Goal: Transaction & Acquisition: Book appointment/travel/reservation

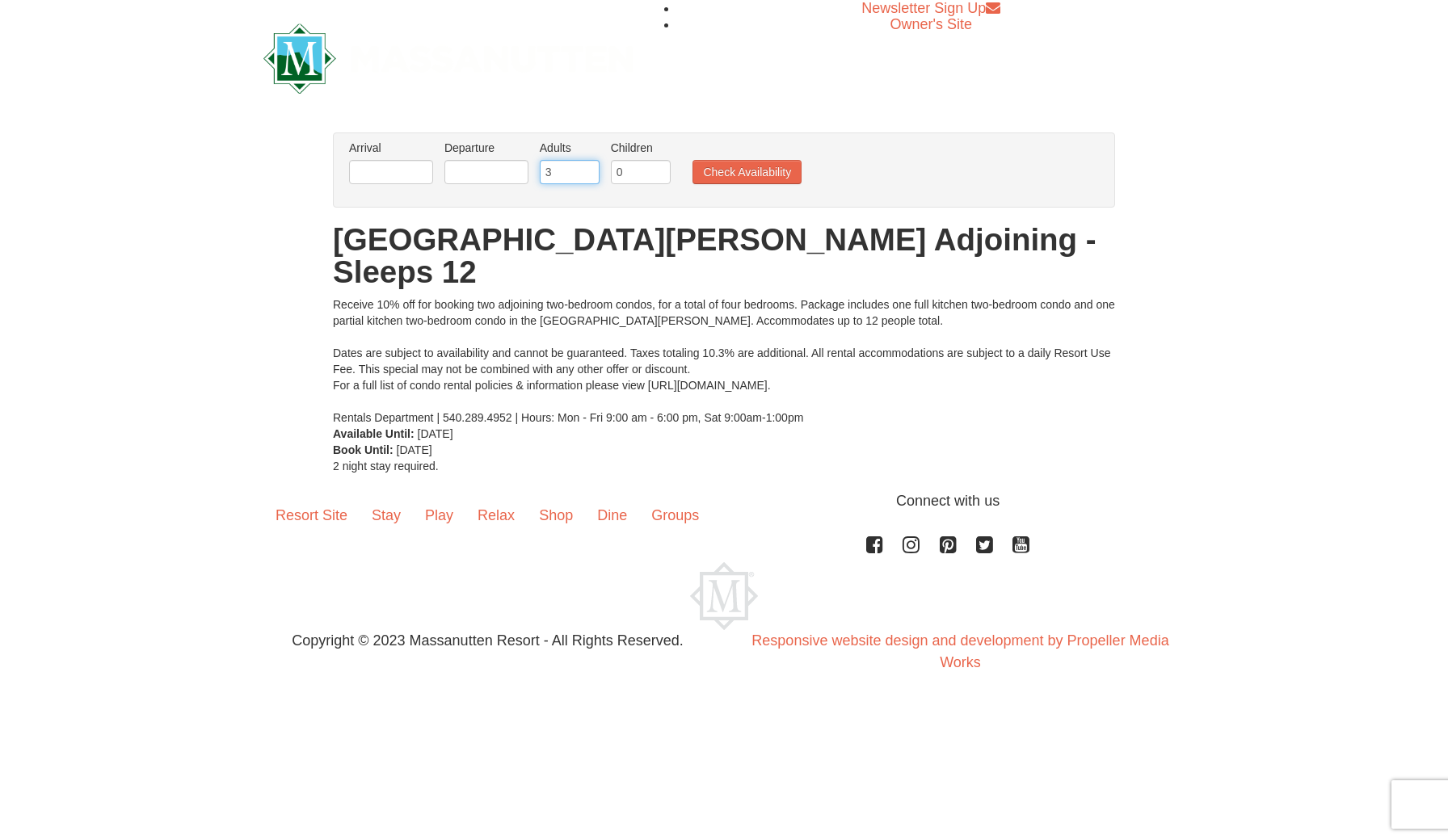
click at [588, 167] on input "3" at bounding box center [570, 172] width 60 height 25
click at [588, 169] on input "4" at bounding box center [570, 172] width 60 height 25
click at [589, 170] on input "5" at bounding box center [570, 172] width 60 height 25
type input "6"
click at [589, 170] on input "6" at bounding box center [570, 172] width 60 height 25
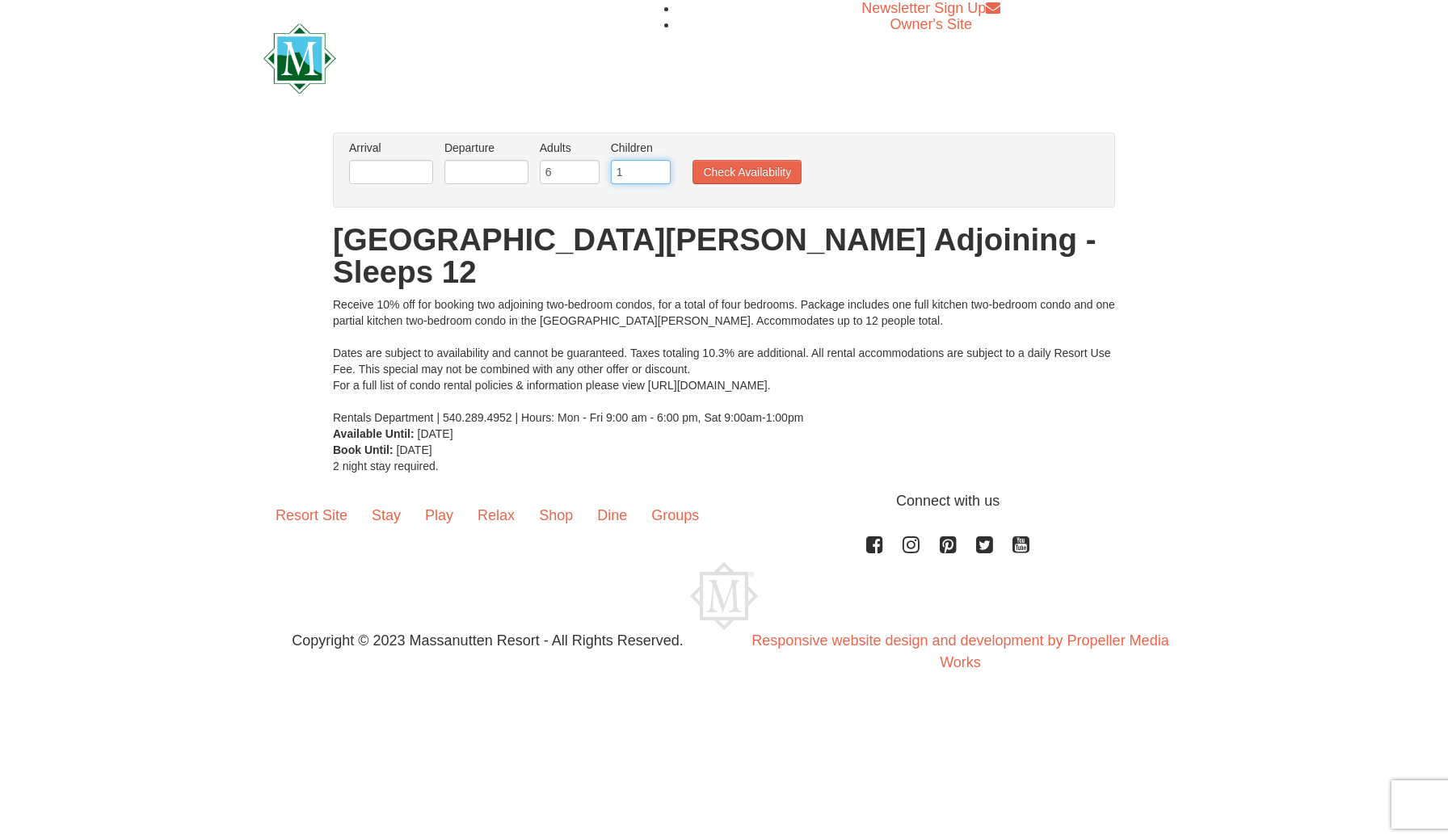
click at [656, 171] on input "1" at bounding box center [641, 172] width 60 height 25
click at [656, 171] on input "2" at bounding box center [641, 172] width 60 height 25
click at [656, 171] on input "3" at bounding box center [641, 172] width 60 height 25
type input "4"
click at [656, 171] on input "4" at bounding box center [641, 172] width 60 height 25
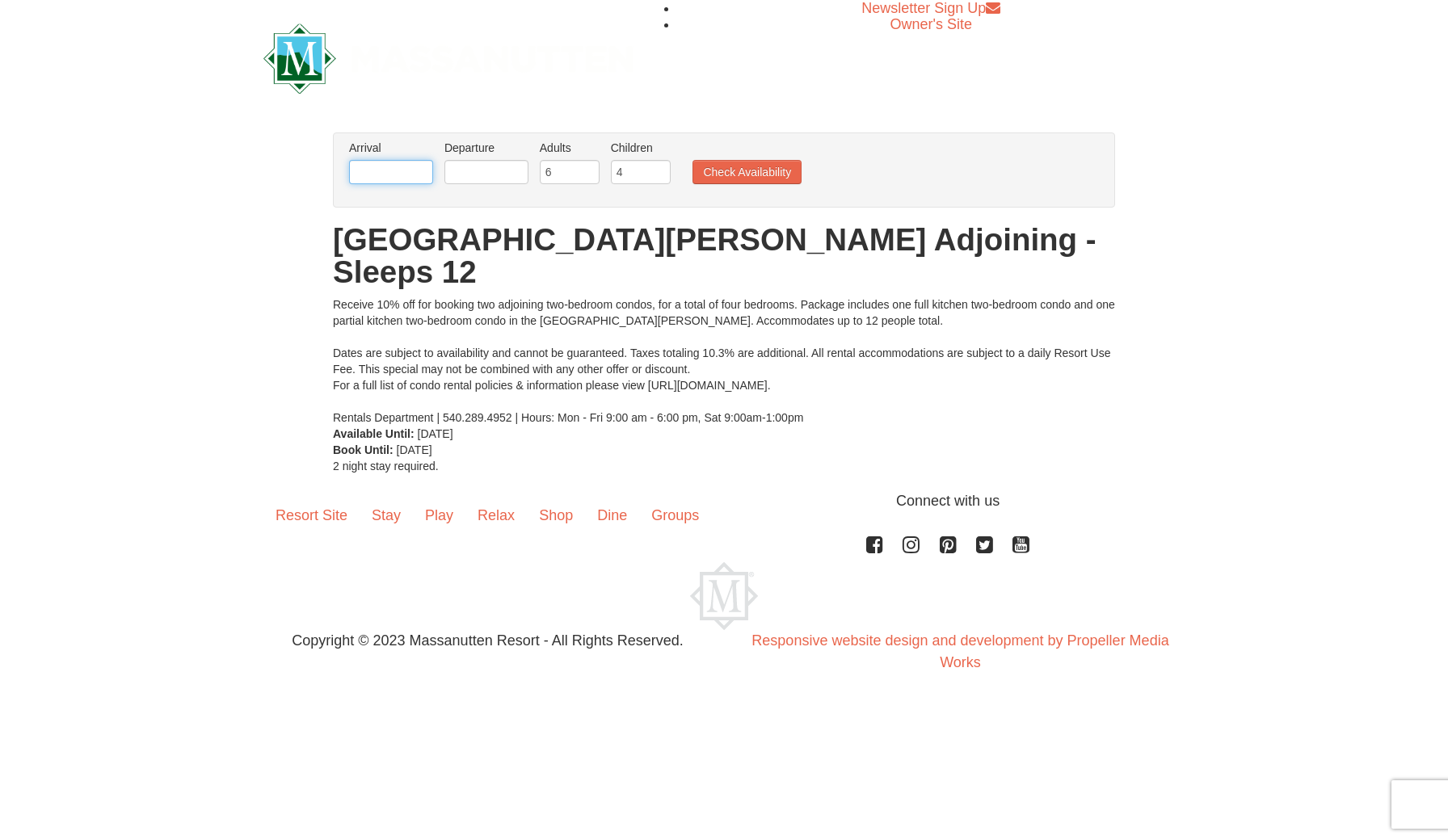
click at [408, 175] on input "text" at bounding box center [391, 172] width 84 height 25
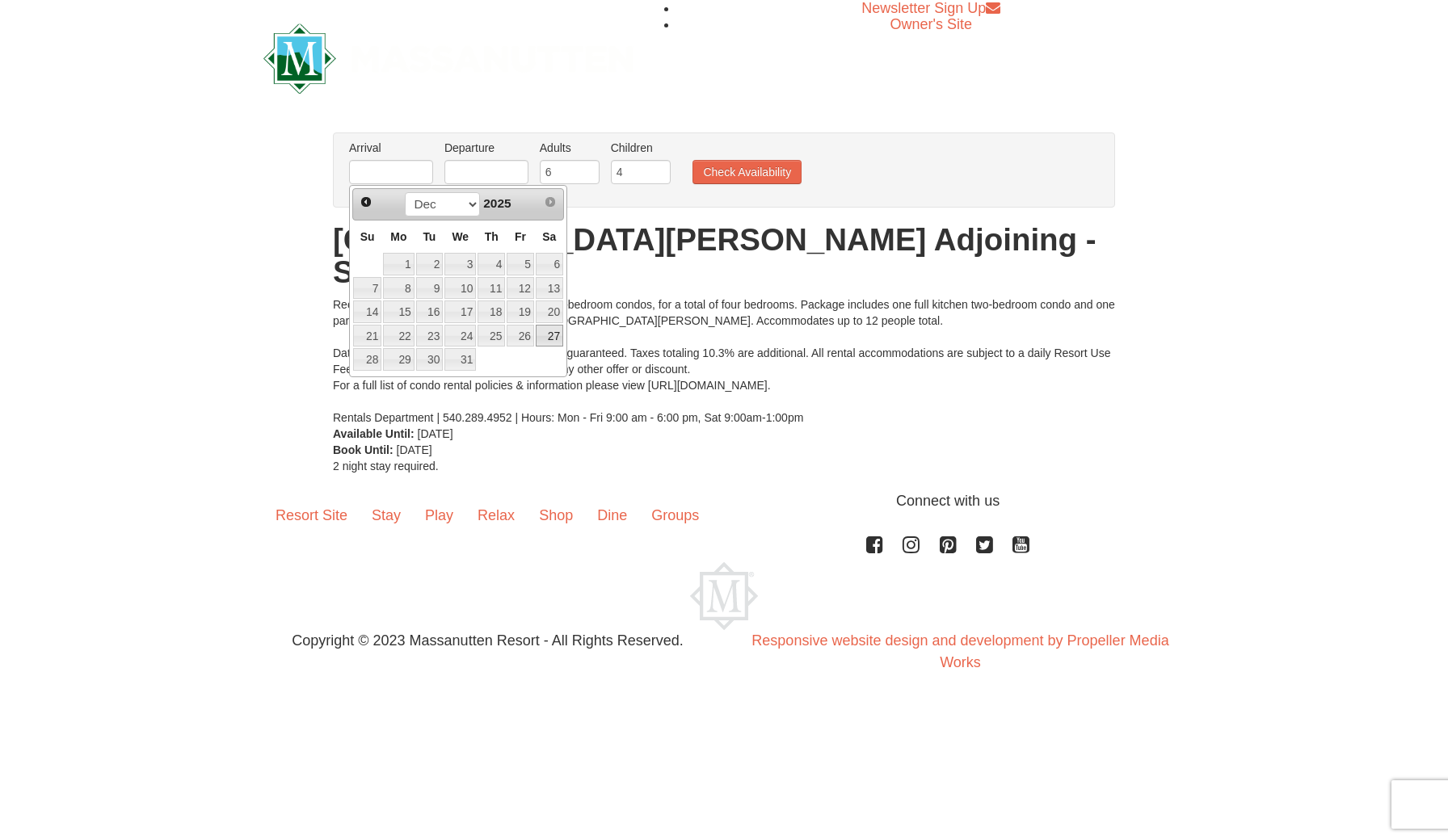
click at [549, 337] on link "27" at bounding box center [549, 336] width 27 height 23
type input "12/27/2025"
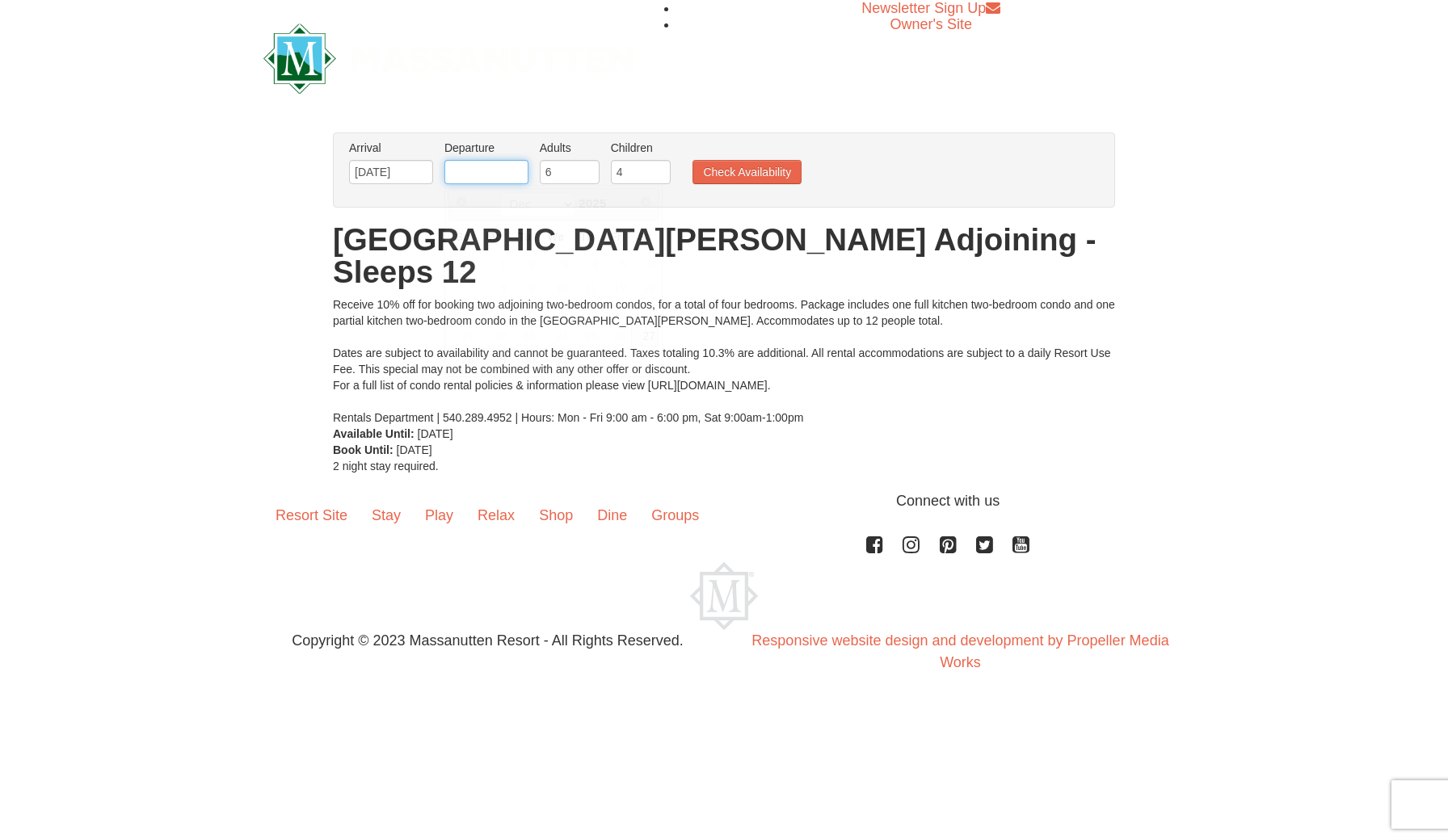
click at [482, 177] on input "text" at bounding box center [486, 172] width 84 height 25
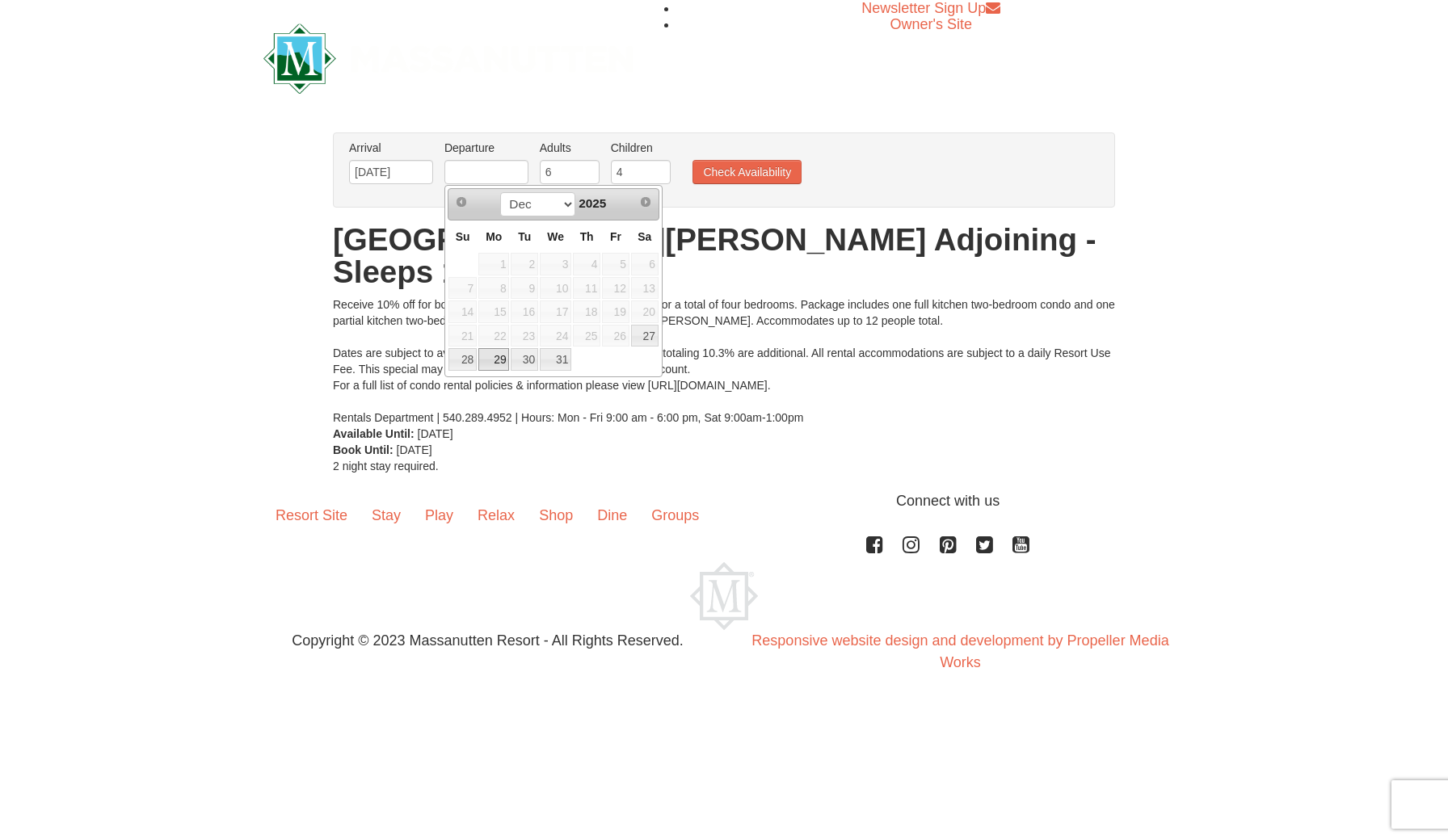
click at [501, 359] on link "29" at bounding box center [493, 359] width 31 height 23
type input "12/29/2025"
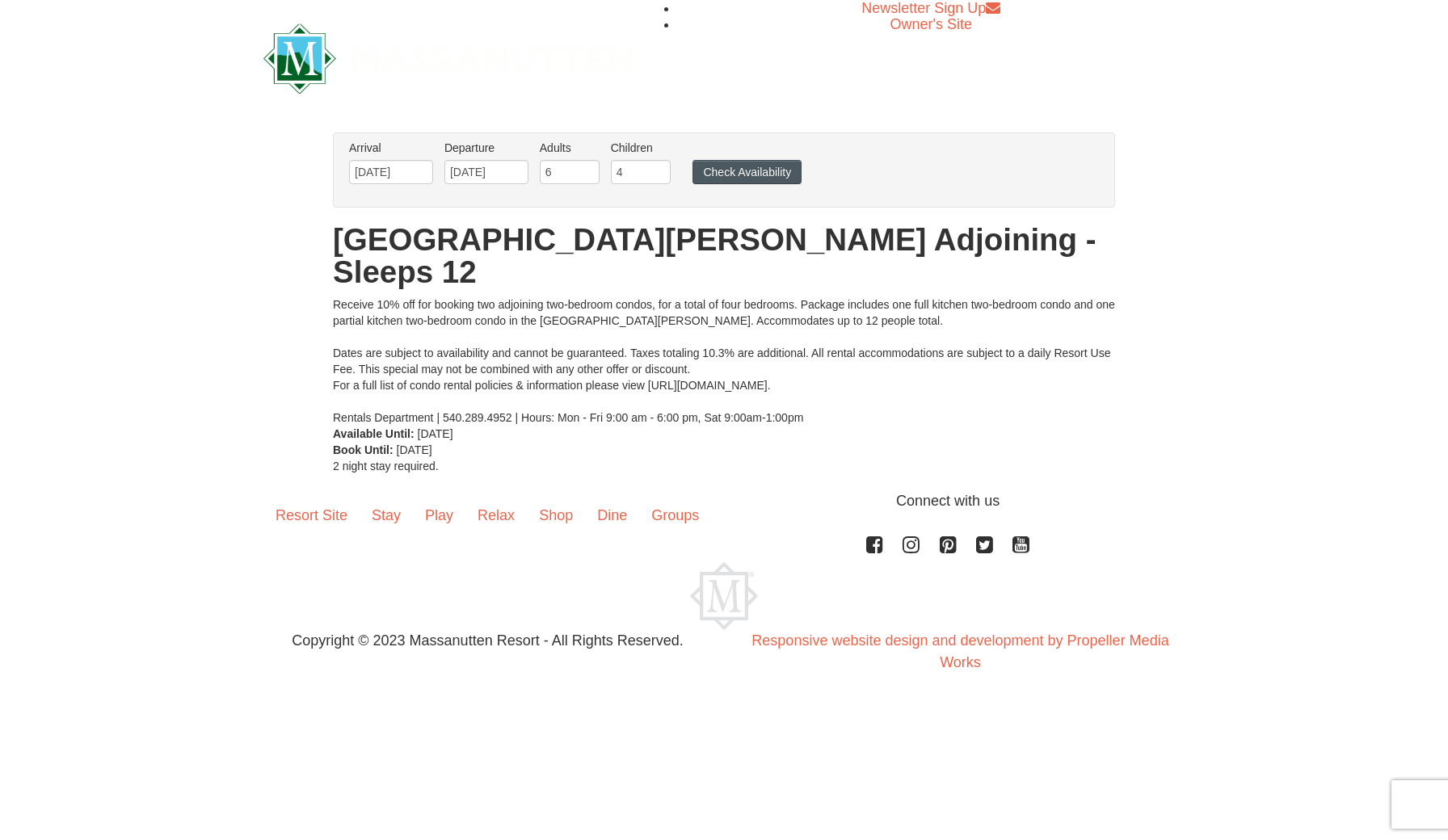
click at [760, 176] on button "Check Availability" at bounding box center [747, 172] width 109 height 25
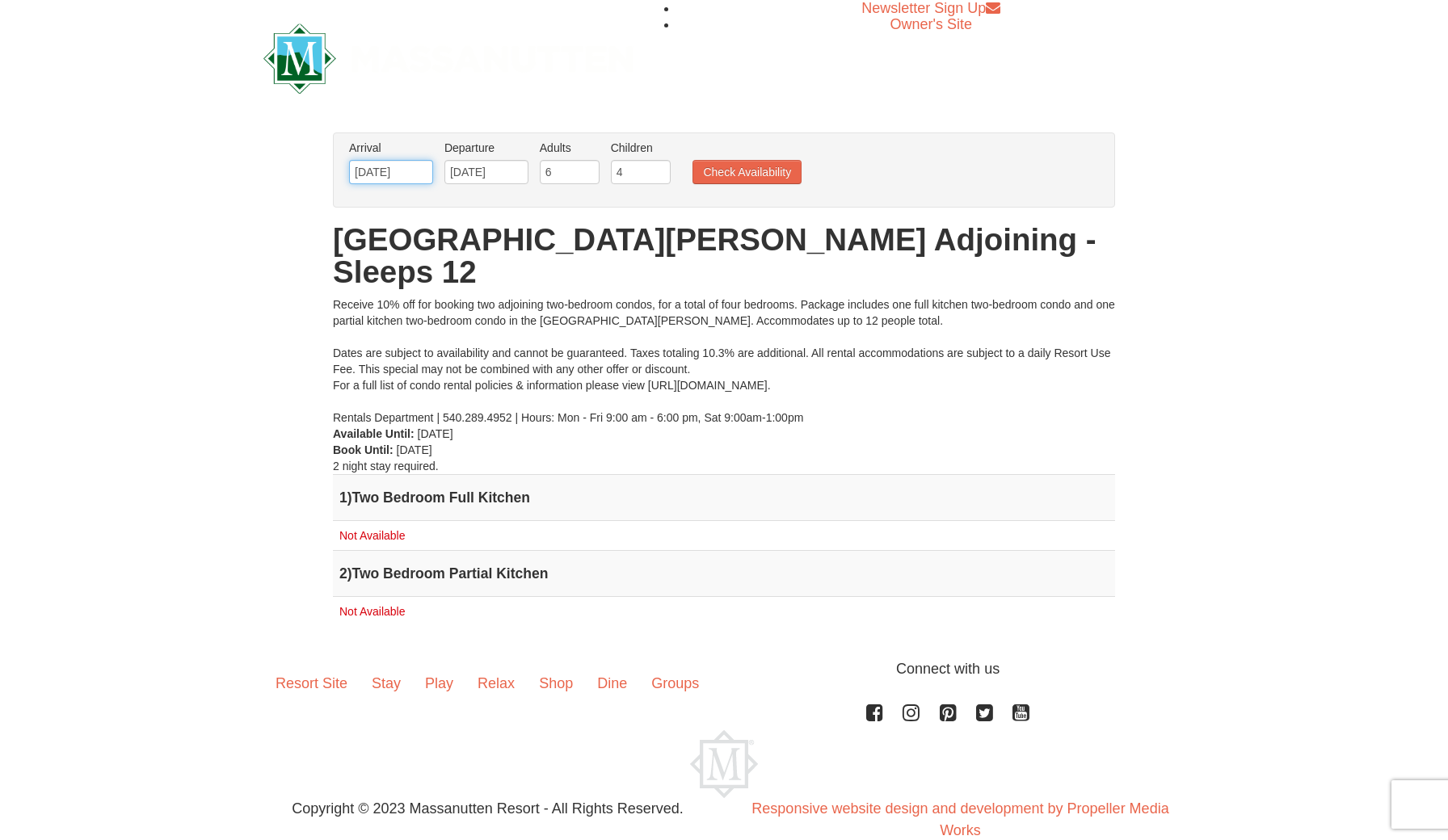
click at [375, 160] on input "[DATE]" at bounding box center [391, 172] width 84 height 25
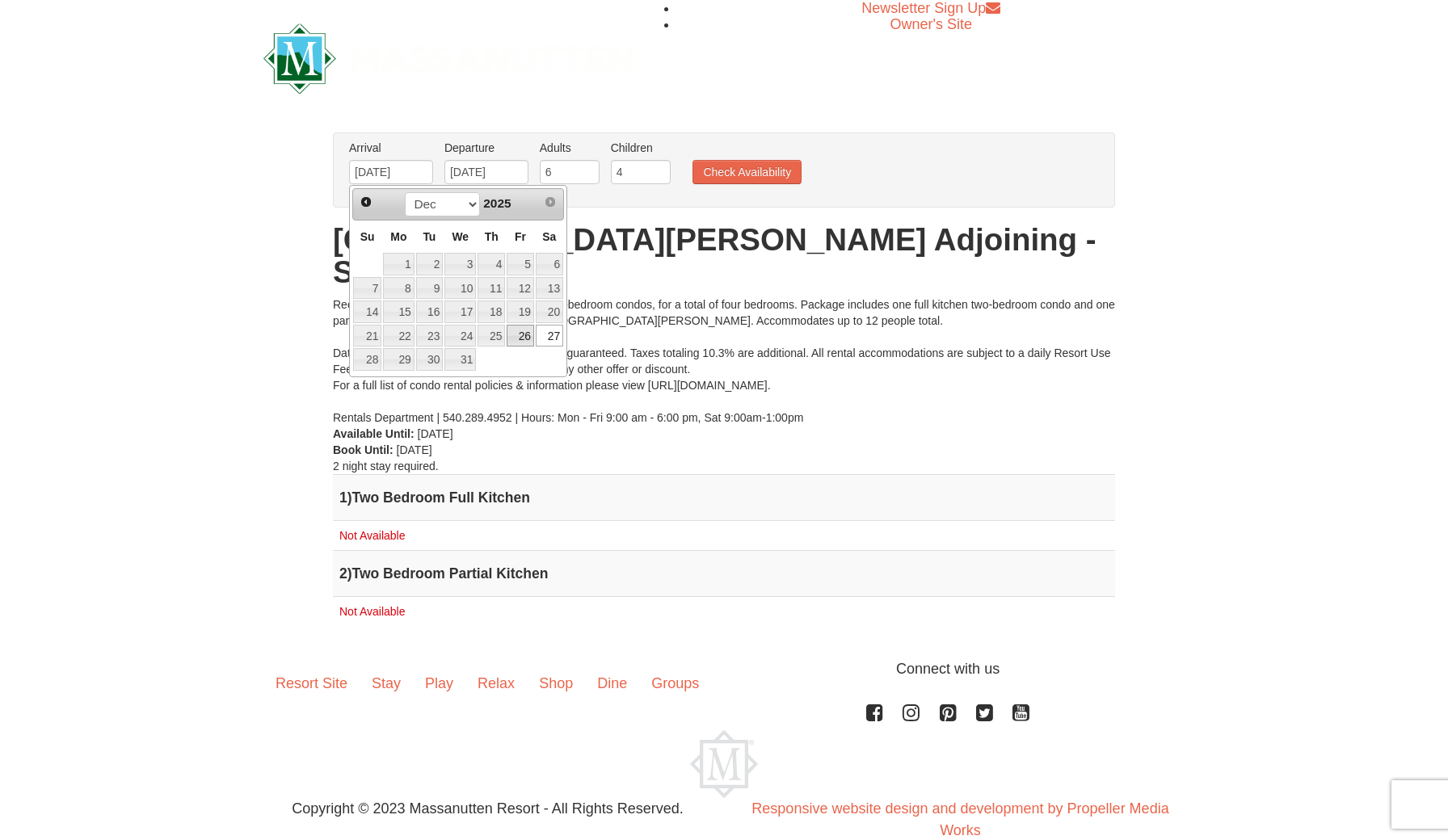
click at [516, 333] on link "26" at bounding box center [521, 336] width 27 height 23
type input "[DATE]"
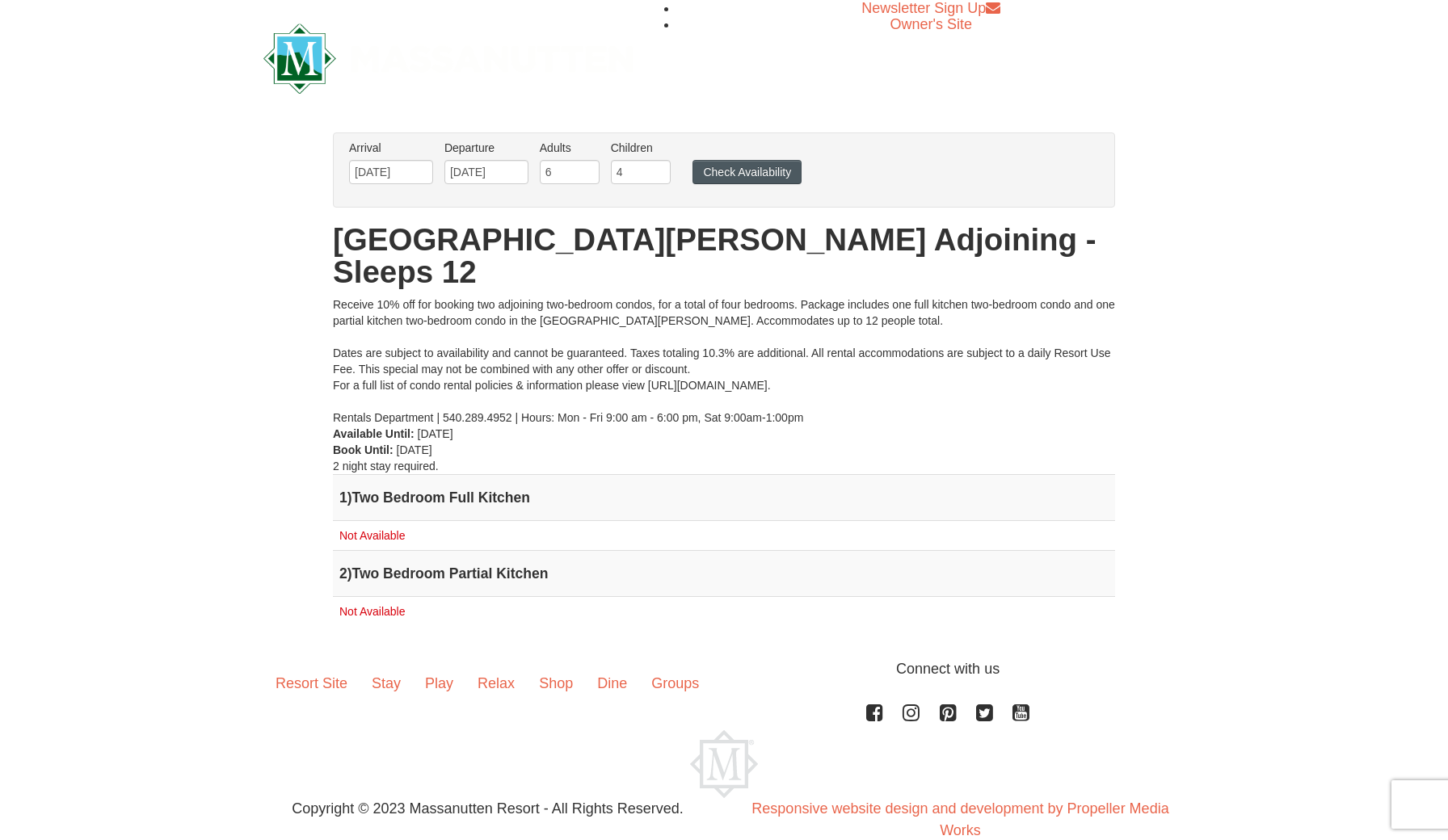
click at [743, 167] on button "Check Availability" at bounding box center [747, 172] width 109 height 25
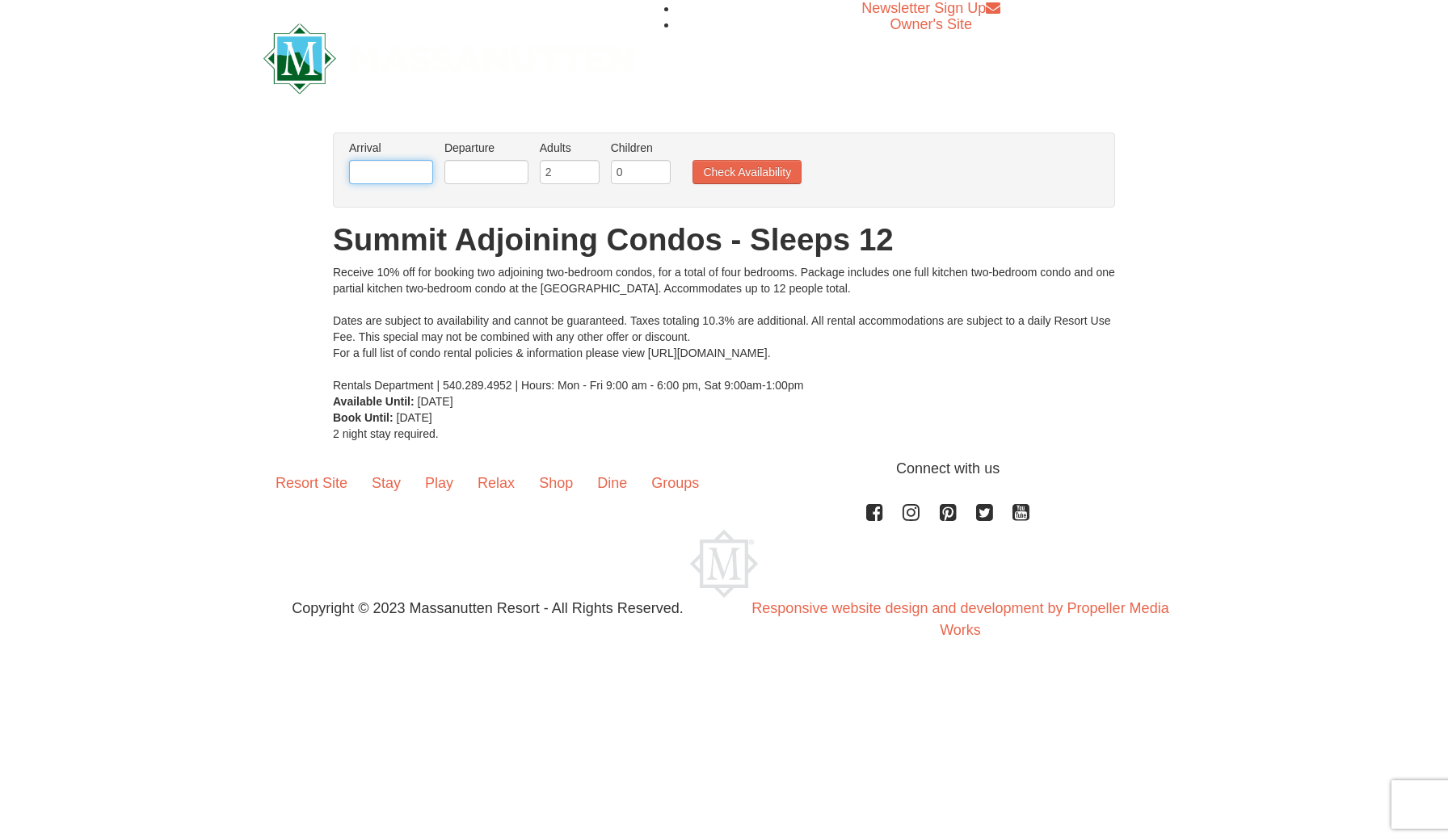
click at [389, 170] on input "text" at bounding box center [391, 172] width 84 height 25
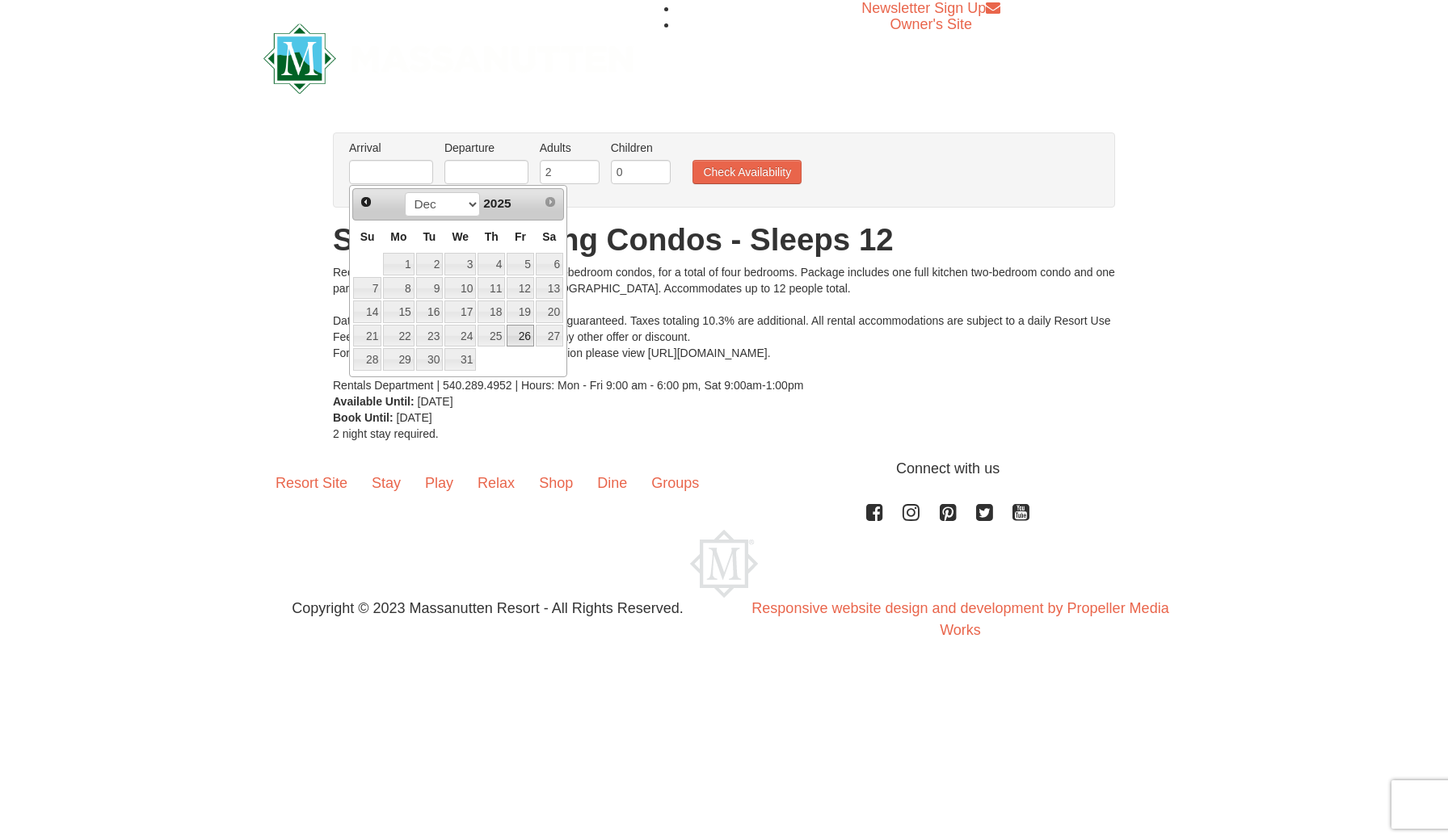
click at [514, 337] on link "26" at bounding box center [521, 336] width 27 height 23
type input "[DATE]"
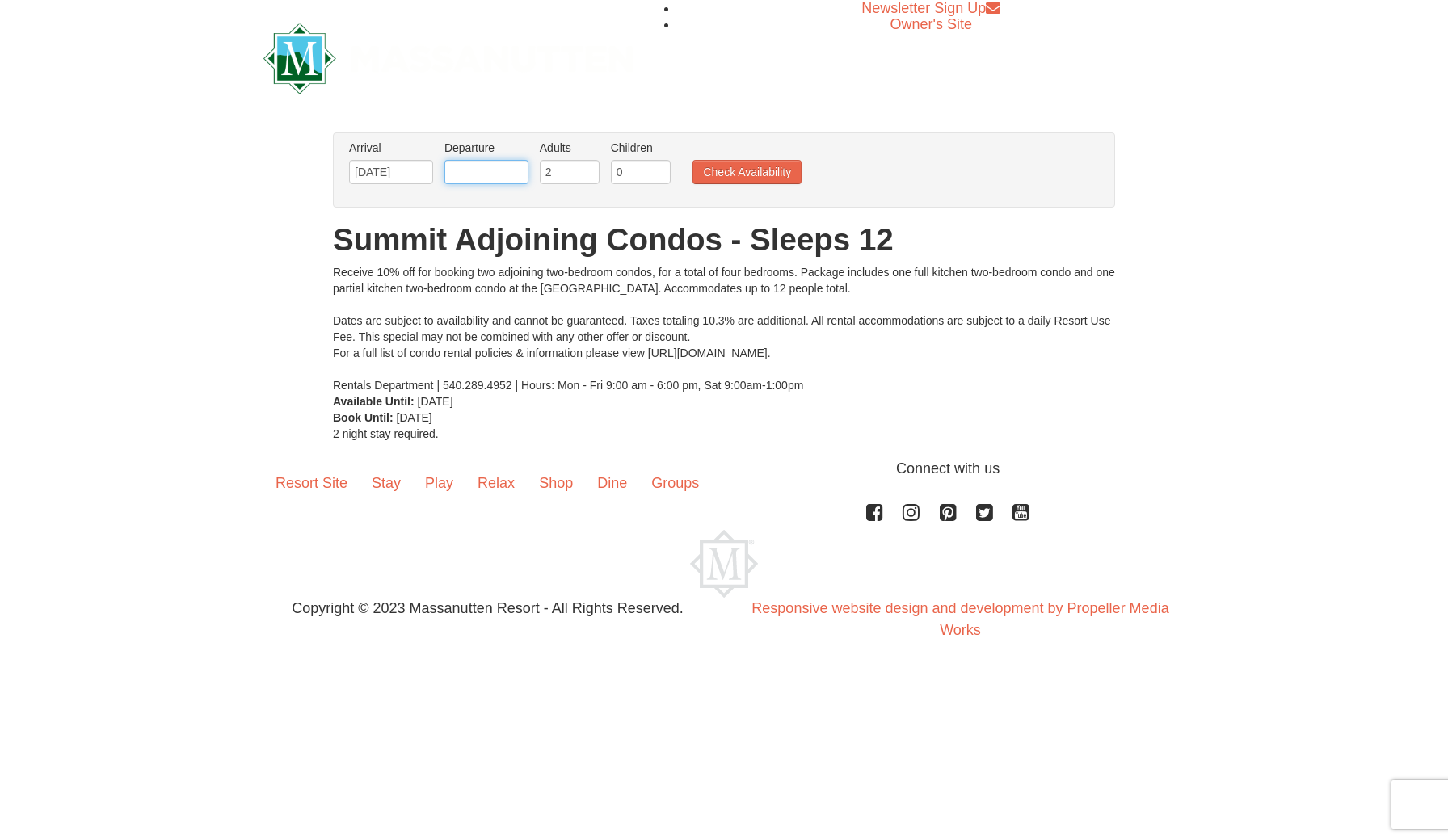
click at [505, 173] on input "text" at bounding box center [486, 172] width 84 height 25
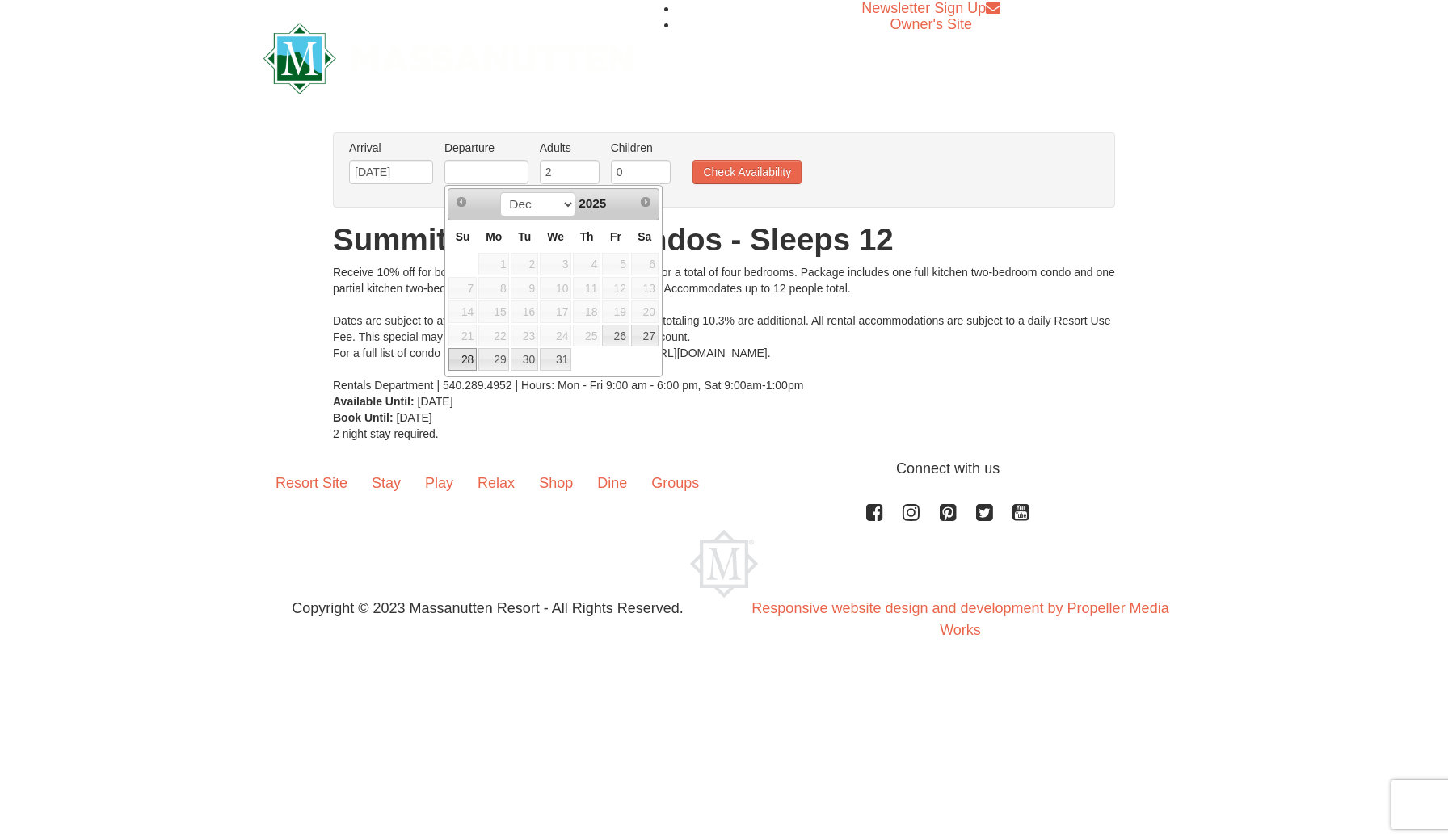
click at [474, 367] on link "28" at bounding box center [462, 359] width 28 height 23
type input "[DATE]"
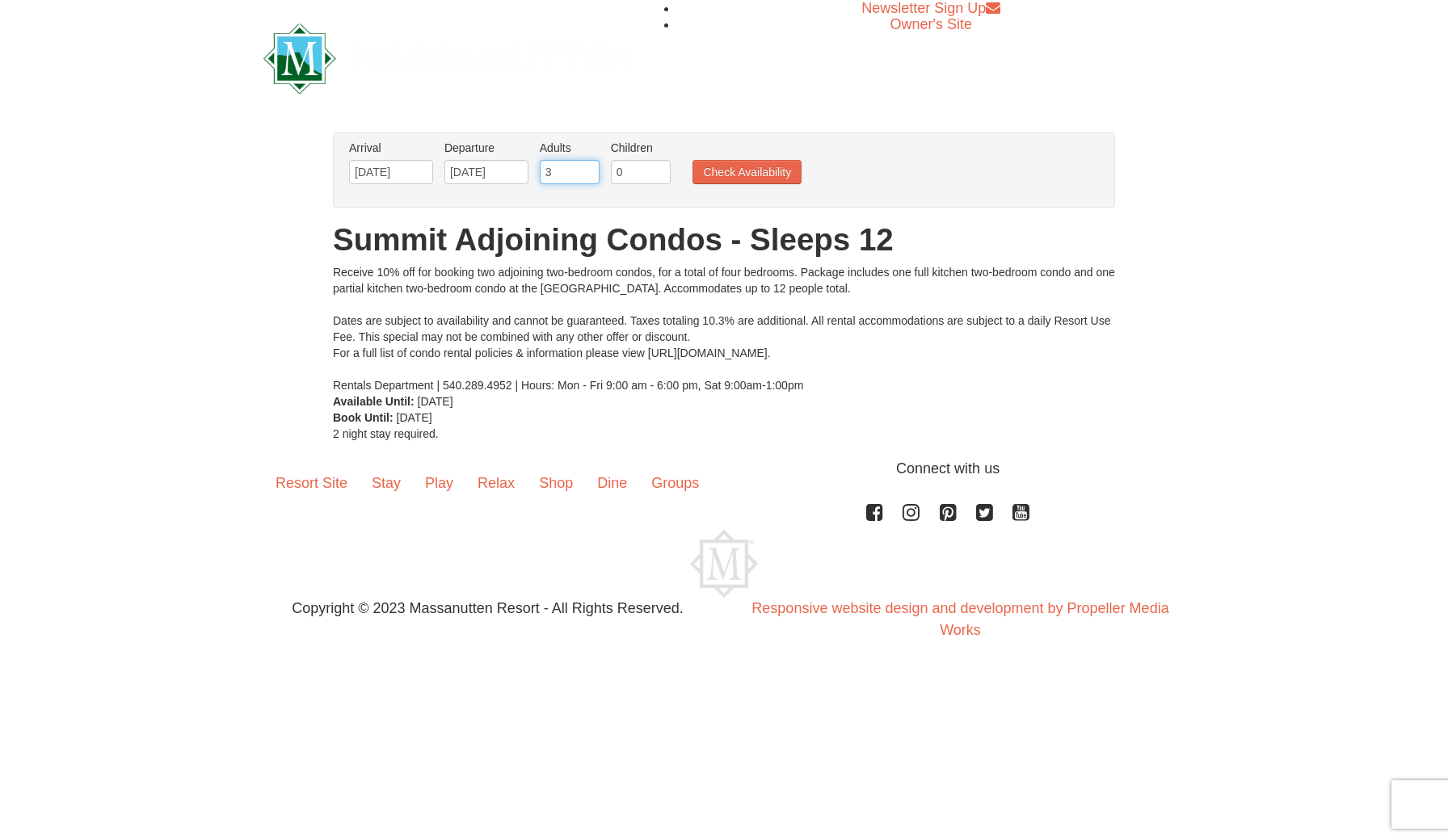
click at [587, 171] on input "3" at bounding box center [570, 172] width 60 height 25
click at [587, 171] on input "4" at bounding box center [570, 172] width 60 height 25
click at [587, 171] on input "5" at bounding box center [570, 172] width 60 height 25
type input "6"
click at [587, 171] on input "6" at bounding box center [570, 172] width 60 height 25
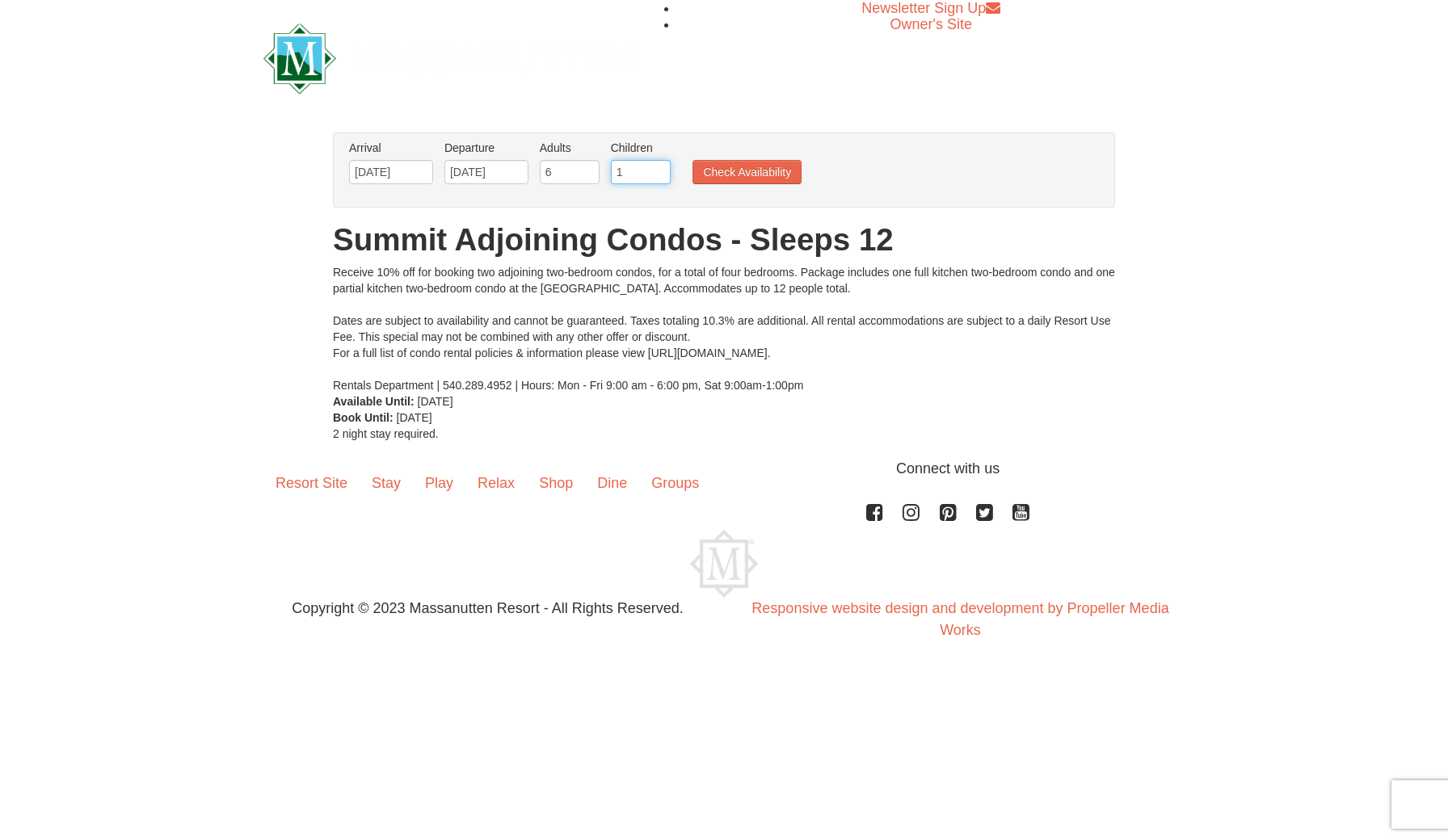
click at [659, 171] on input "1" at bounding box center [641, 172] width 60 height 25
click at [659, 171] on input "2" at bounding box center [641, 172] width 60 height 25
click at [659, 171] on input "3" at bounding box center [641, 172] width 60 height 25
type input "4"
click at [659, 171] on input "4" at bounding box center [641, 172] width 60 height 25
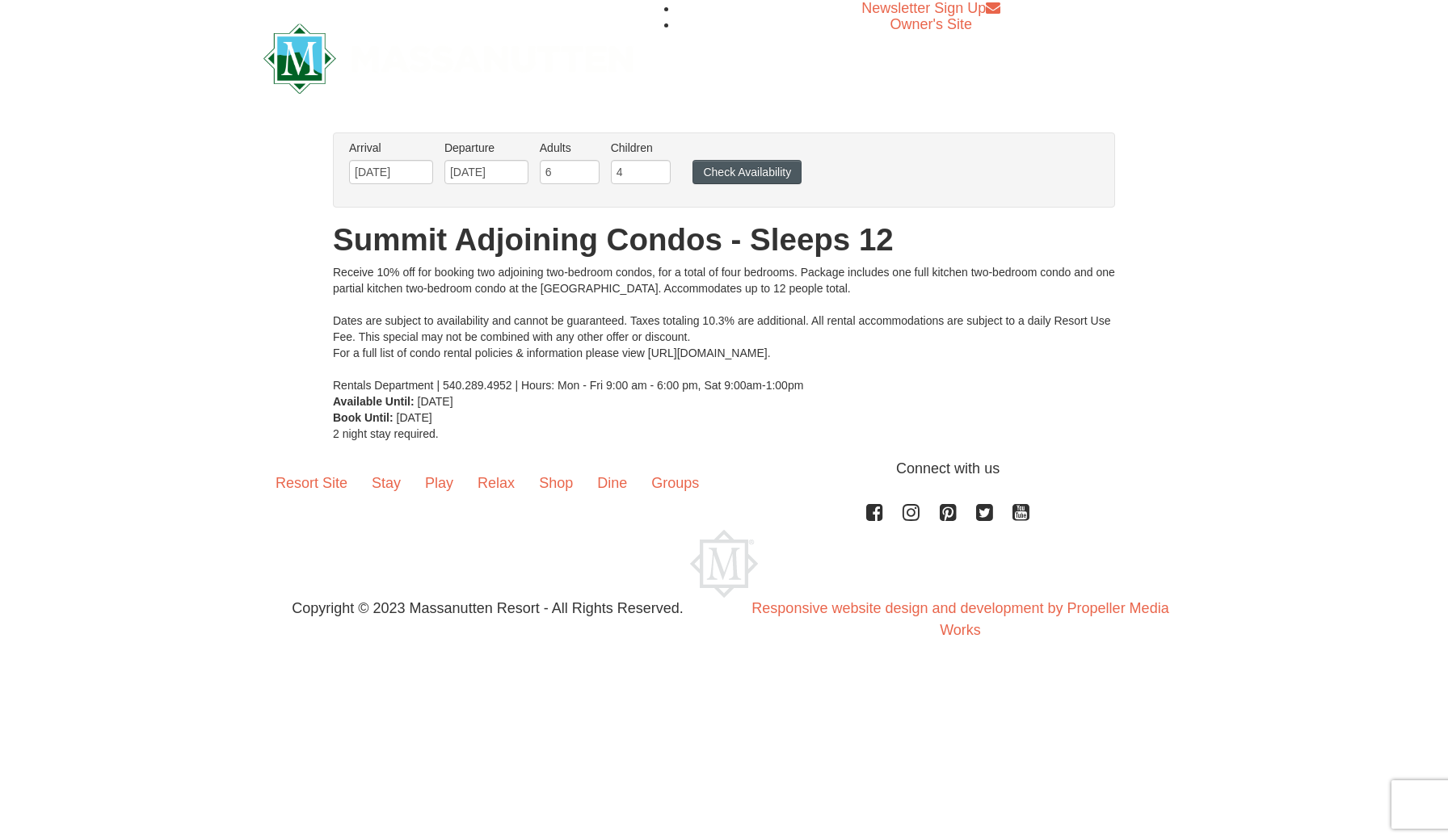
click at [711, 171] on button "Check Availability" at bounding box center [747, 172] width 109 height 25
